Goal: Task Accomplishment & Management: Manage account settings

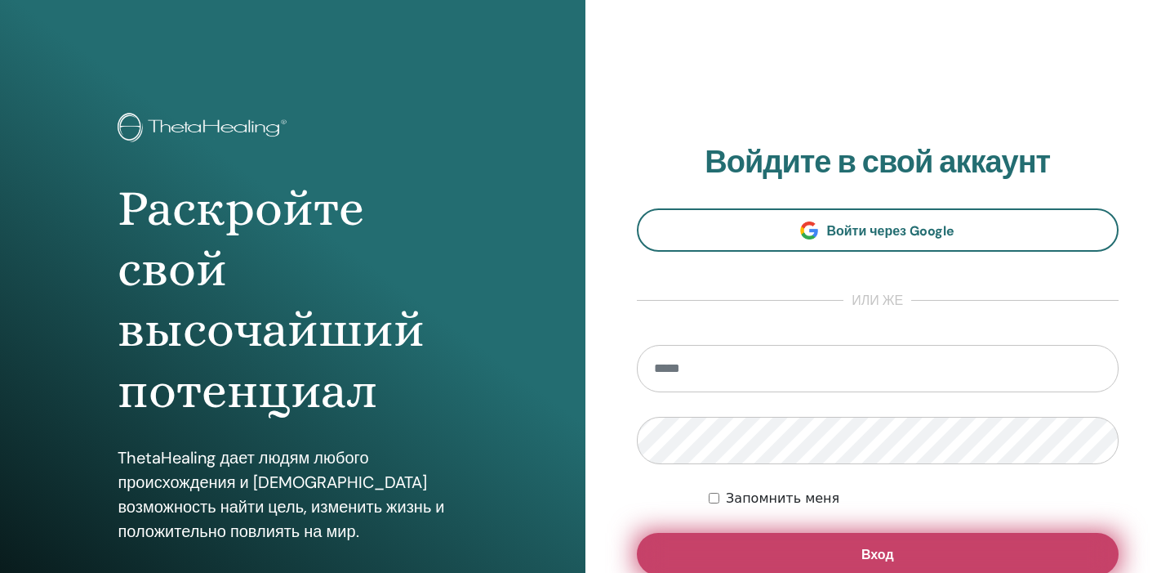
type input "**********"
click at [786, 548] on button "Вход" at bounding box center [878, 554] width 483 height 42
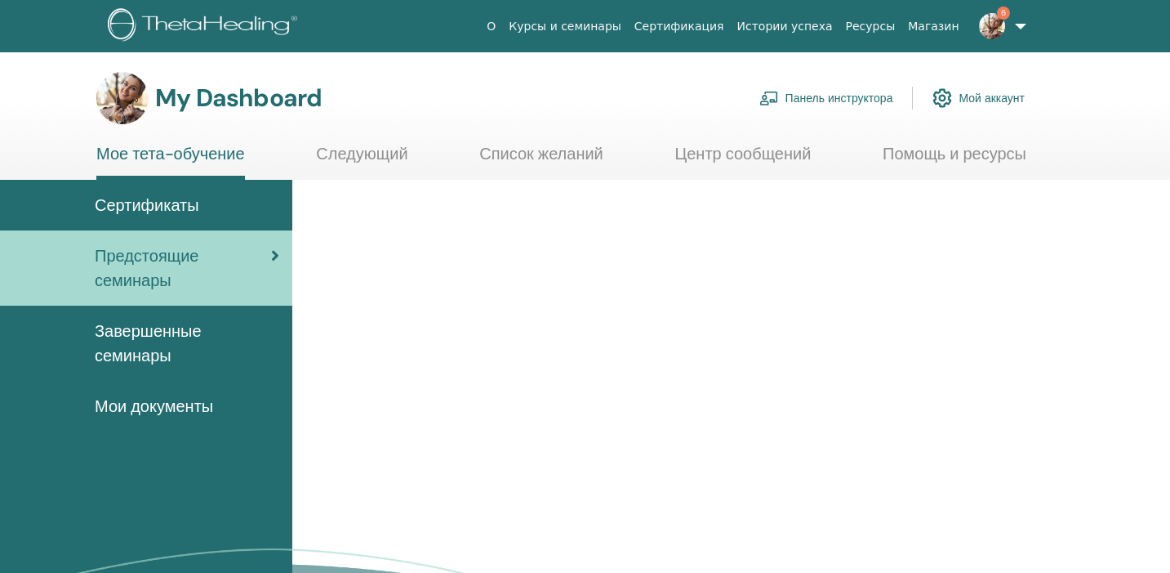
click at [812, 99] on link "Панель инструктора" at bounding box center [827, 98] width 134 height 36
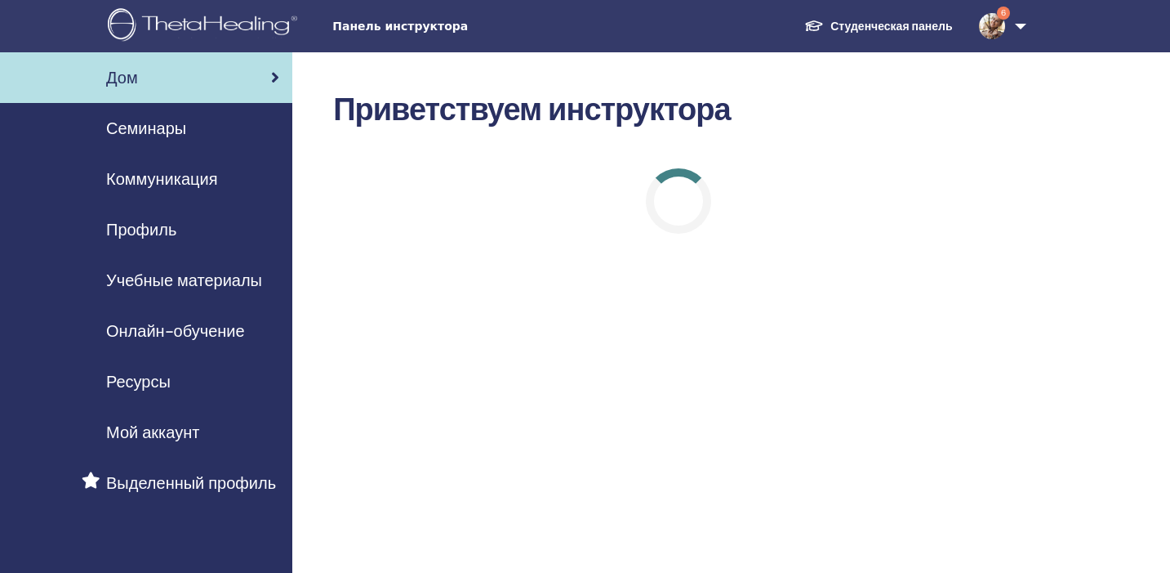
click at [155, 134] on span "Семинары" at bounding box center [146, 128] width 80 height 25
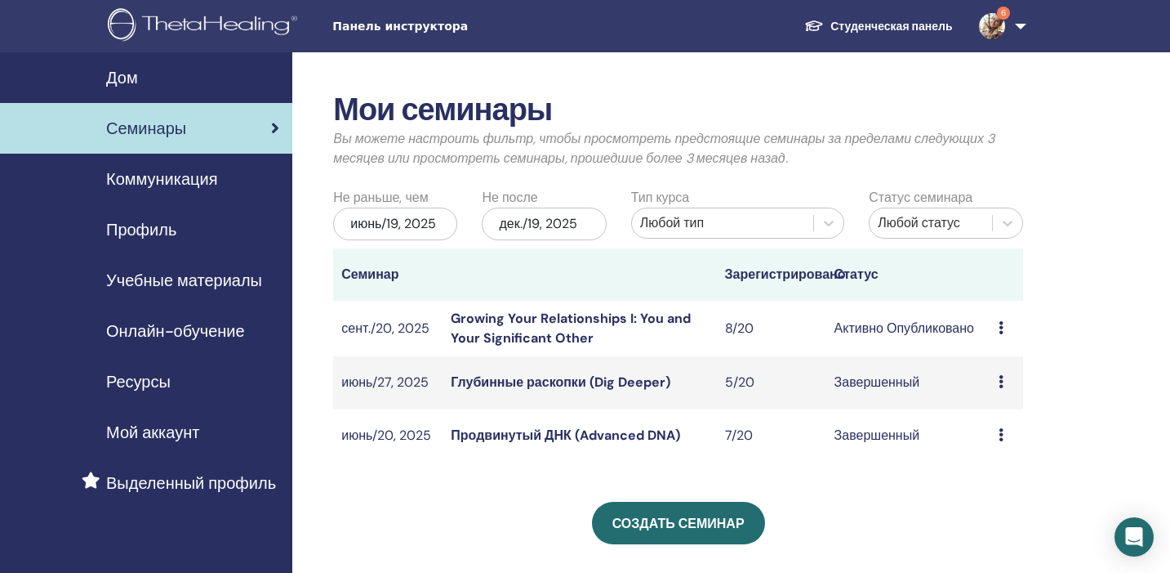
click at [520, 324] on link "Growing Your Relationships I: You and Your Significant Other" at bounding box center [571, 328] width 240 height 37
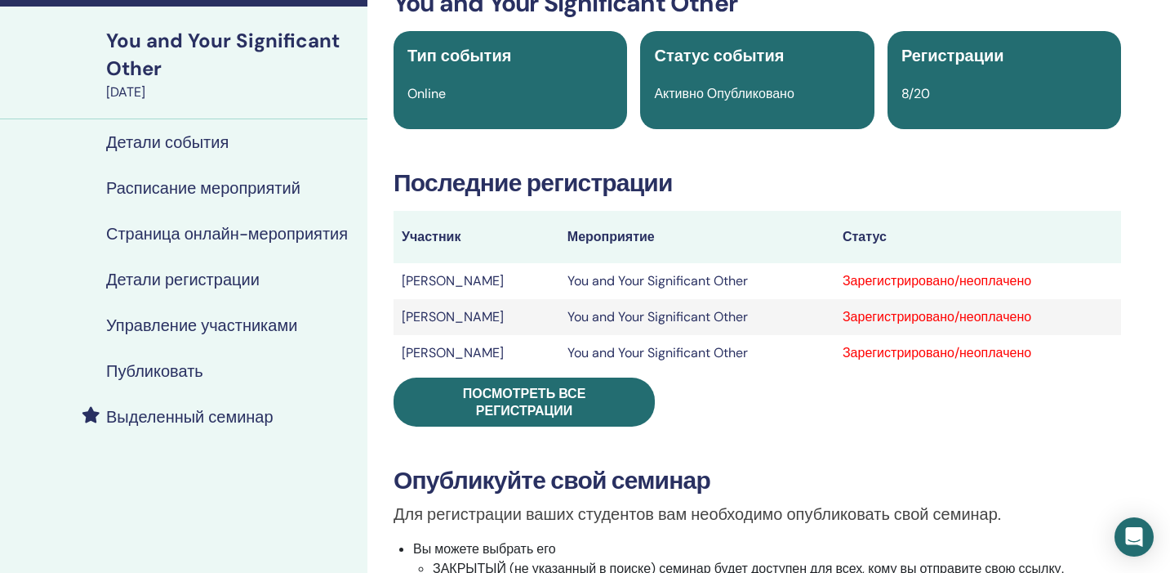
scroll to position [150, 0]
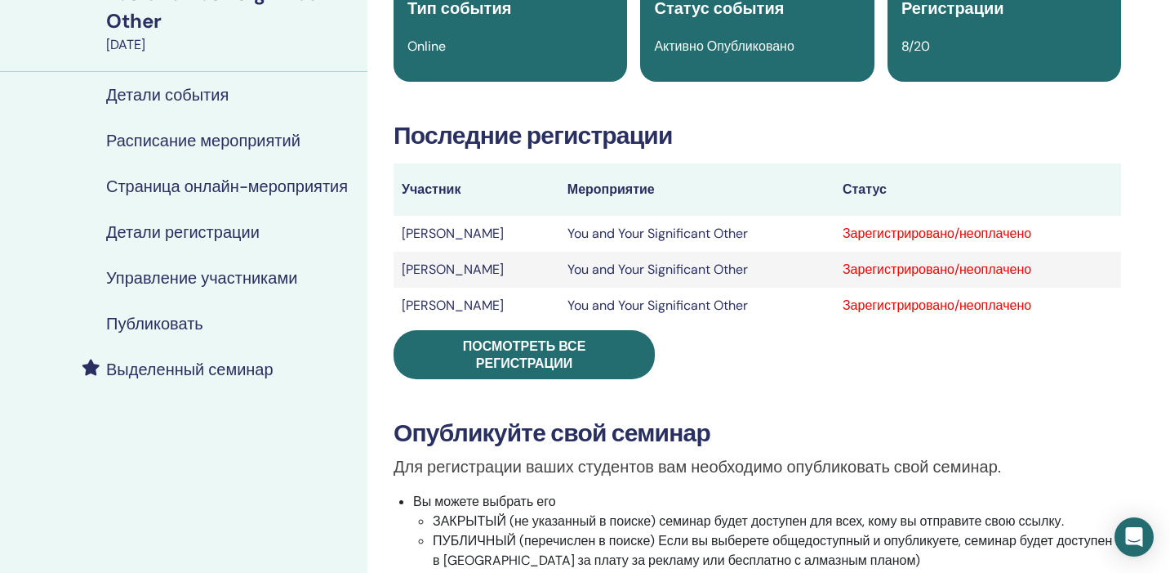
click at [183, 280] on h4 "Управление участниками" at bounding box center [201, 278] width 191 height 20
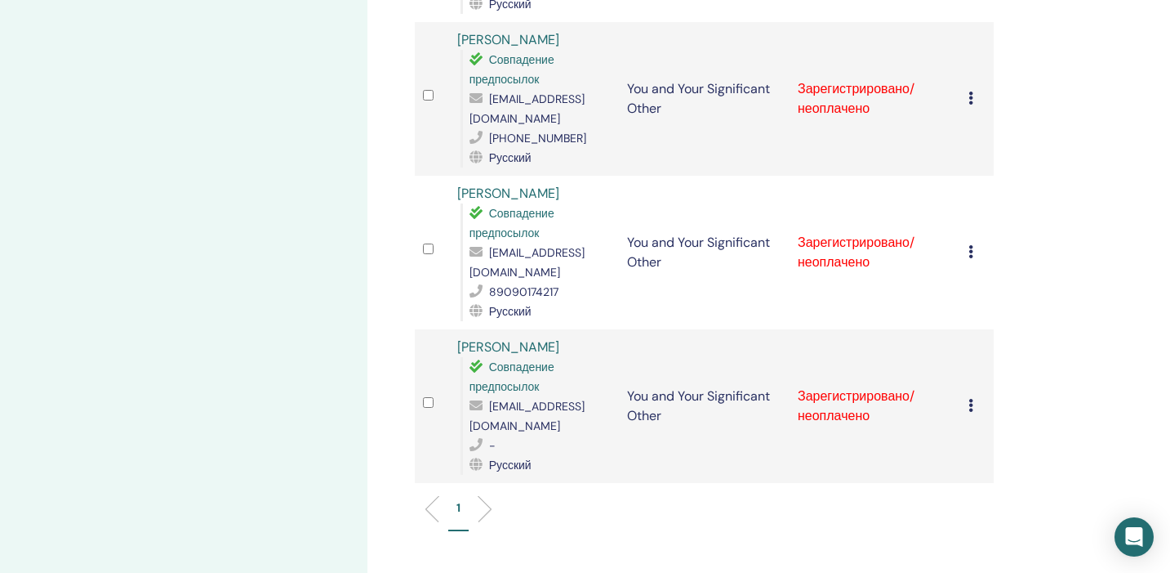
scroll to position [1035, 0]
